Goal: Book appointment/travel/reservation

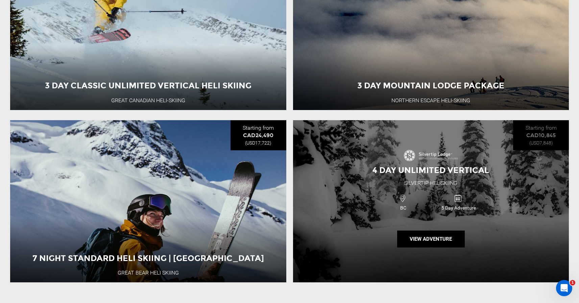
scroll to position [743, 0]
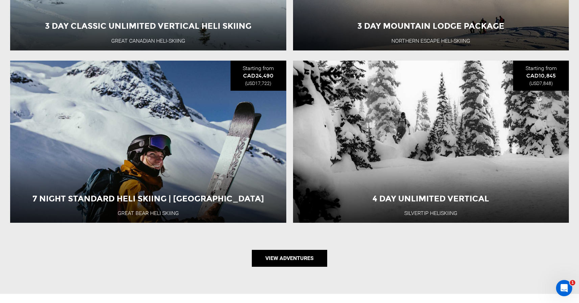
click at [283, 258] on link "View Adventures" at bounding box center [289, 258] width 75 height 17
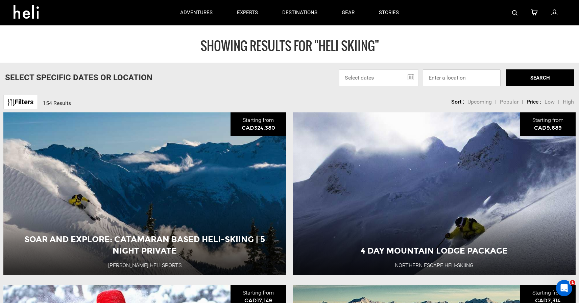
click at [440, 81] on input at bounding box center [462, 77] width 78 height 17
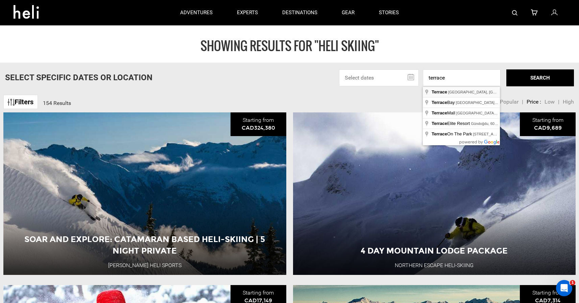
type input "Terrace, BC, Canada"
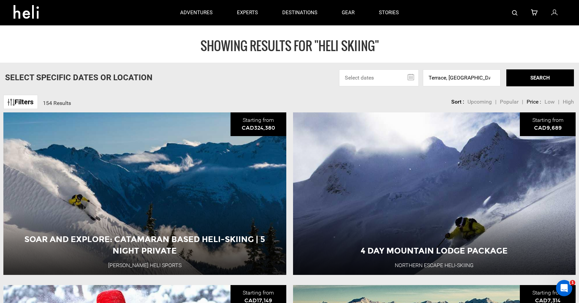
click at [532, 79] on button "SEARCH" at bounding box center [541, 77] width 68 height 17
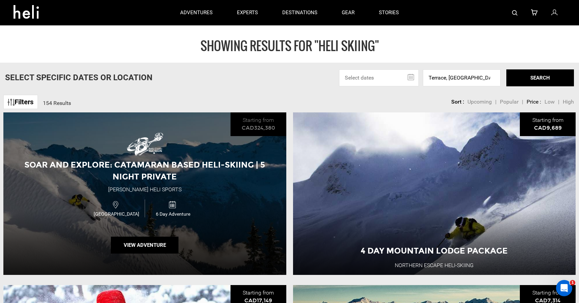
type input "Heli Skiing"
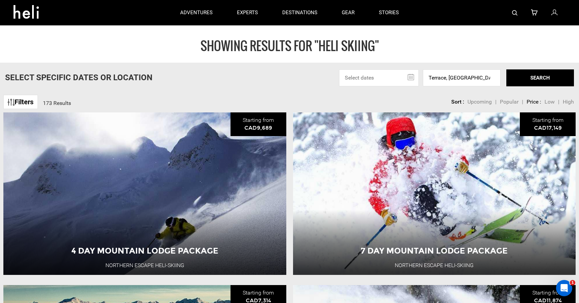
click at [289, 96] on div "Filters 173 Results sortby Sort Upcoming Popular Price: Low to High Price : Hig…" at bounding box center [289, 98] width 579 height 15
click at [22, 97] on link "Filters" at bounding box center [20, 102] width 34 height 15
